Goal: Task Accomplishment & Management: Use online tool/utility

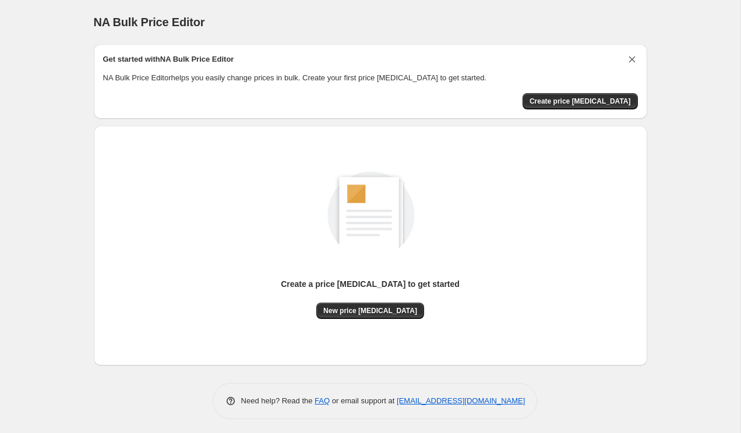
click at [627, 56] on icon "Dismiss card" at bounding box center [632, 60] width 12 height 12
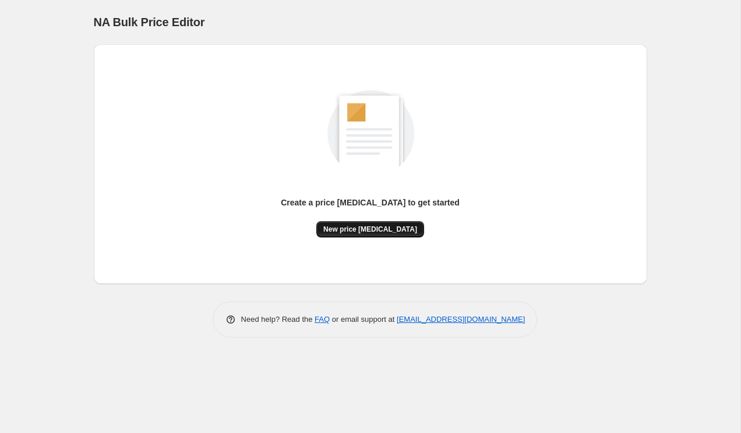
click at [391, 232] on span "New price [MEDICAL_DATA]" at bounding box center [370, 229] width 94 height 9
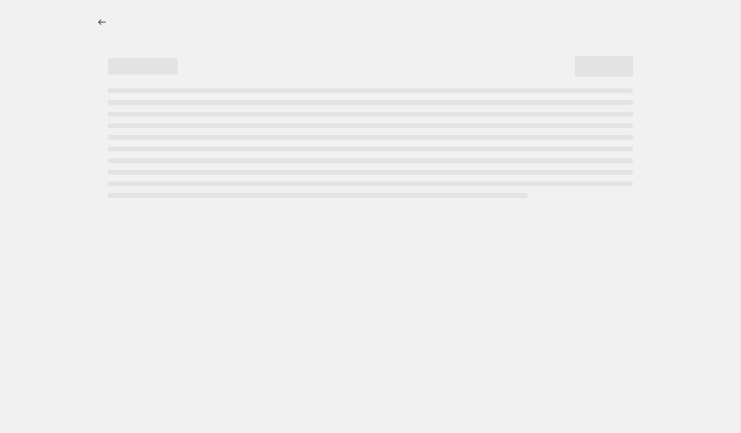
select select "percentage"
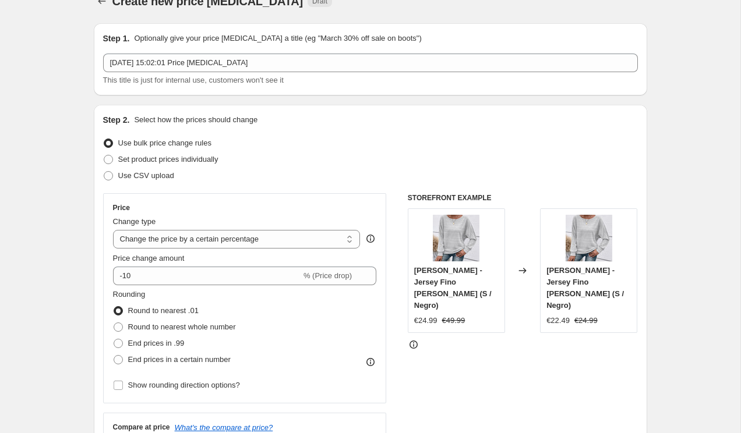
scroll to position [39, 0]
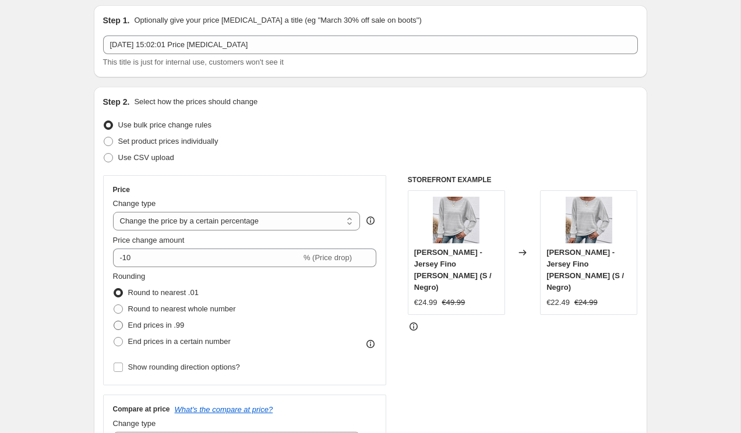
click at [119, 323] on span at bounding box center [118, 325] width 9 height 9
click at [114, 321] on input "End prices in .99" at bounding box center [114, 321] width 1 height 1
radio input "true"
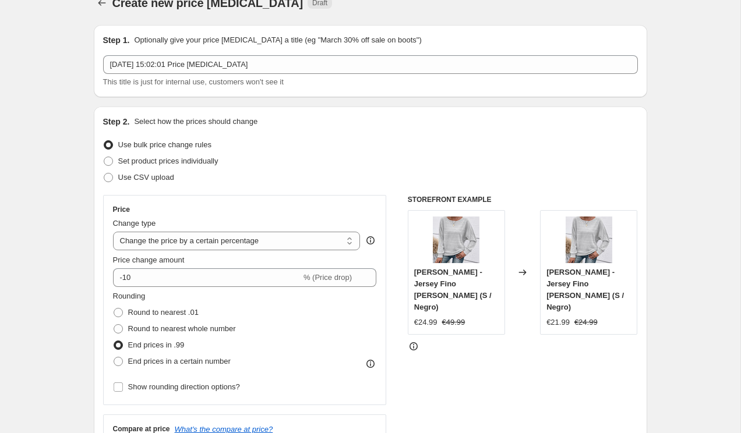
scroll to position [18, 0]
click at [109, 160] on span at bounding box center [108, 162] width 9 height 9
click at [104, 158] on input "Set product prices individually" at bounding box center [104, 158] width 1 height 1
radio input "true"
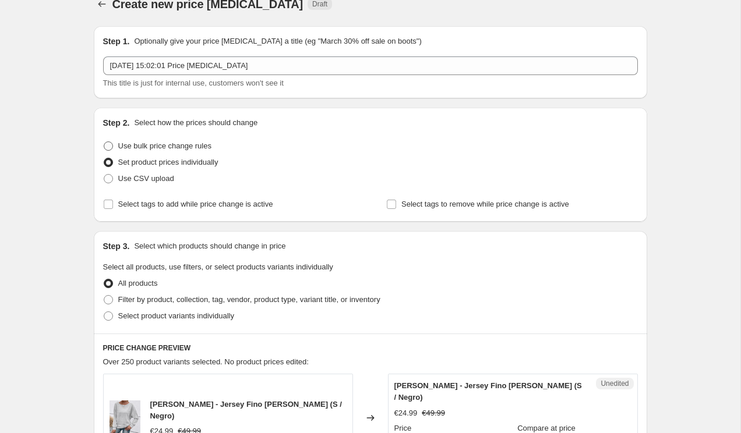
click at [106, 144] on span at bounding box center [108, 146] width 9 height 9
click at [104, 142] on input "Use bulk price change rules" at bounding box center [104, 142] width 1 height 1
radio input "true"
select select "percentage"
